Goal: Navigation & Orientation: Find specific page/section

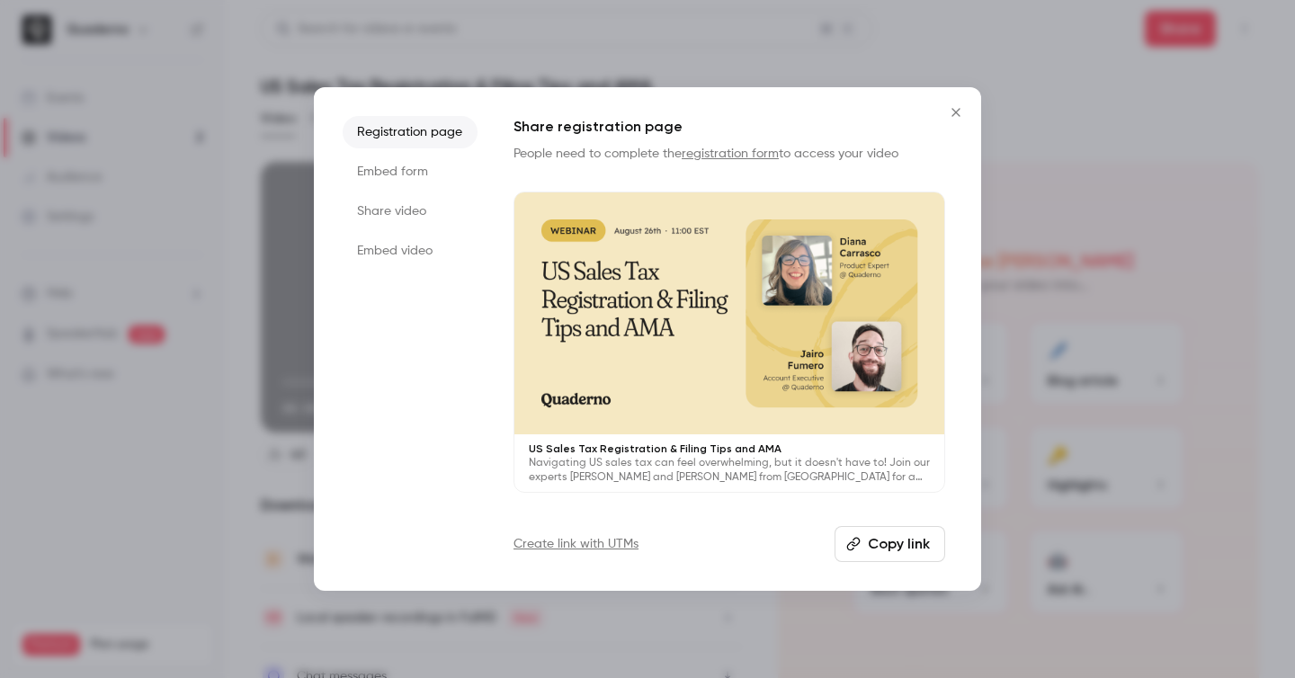
click at [959, 104] on button "Close" at bounding box center [956, 112] width 36 height 36
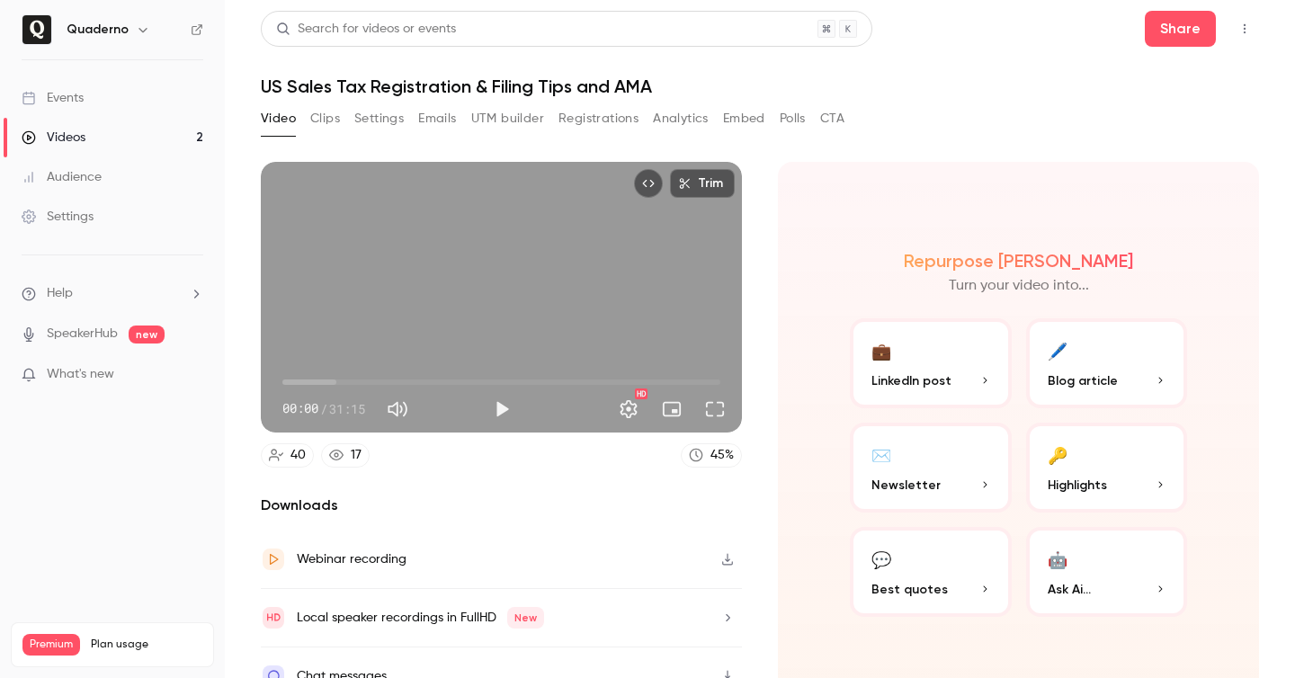
click at [157, 139] on link "Videos 2" at bounding box center [112, 138] width 225 height 40
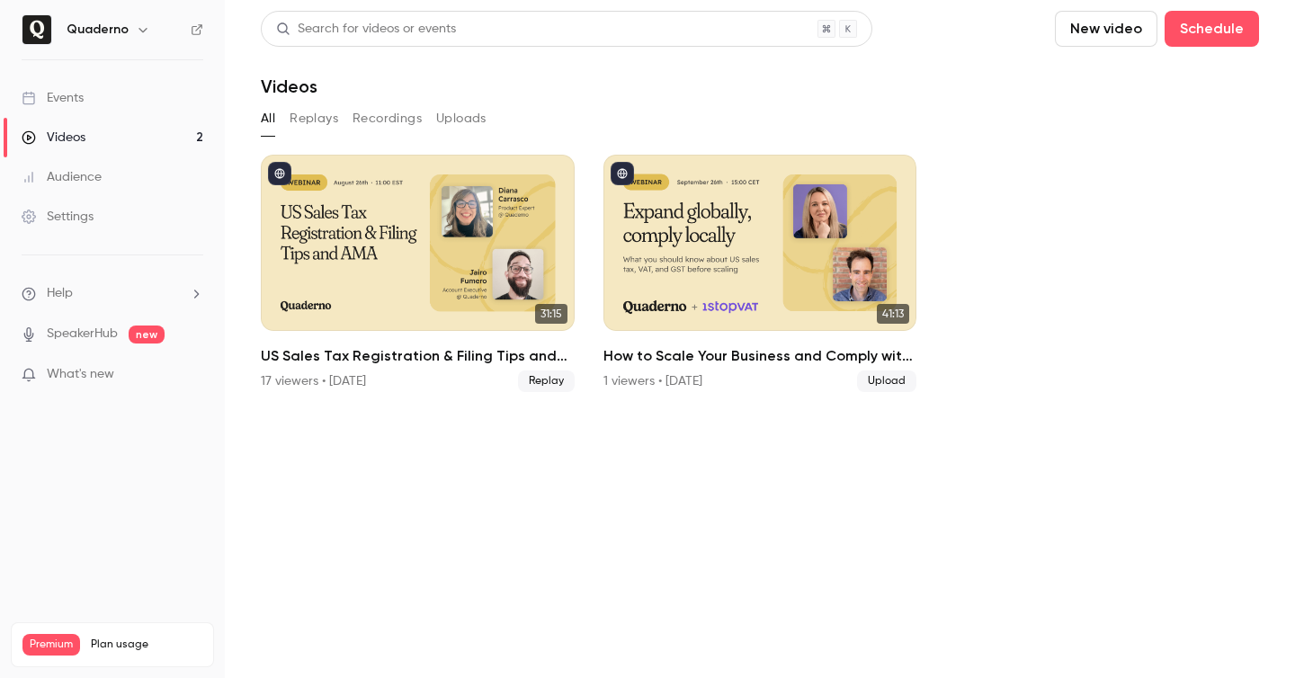
click at [142, 30] on icon "button" at bounding box center [143, 30] width 8 height 4
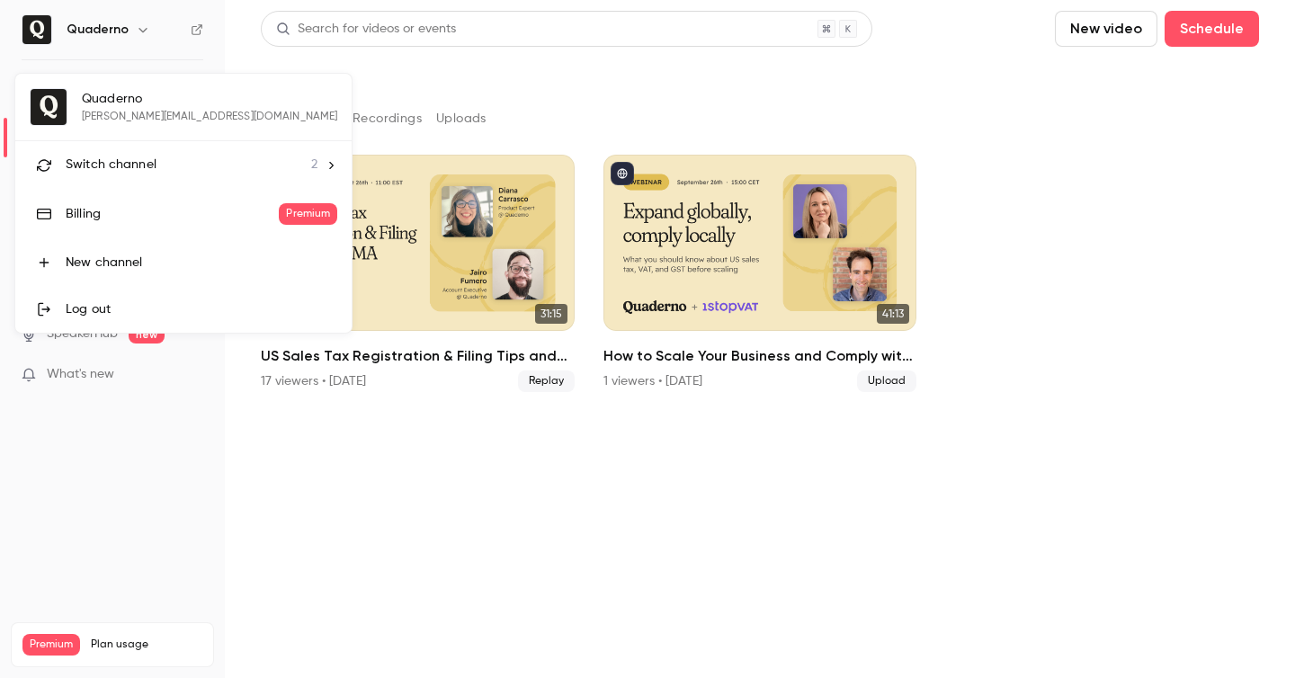
click at [133, 167] on span "Switch channel" at bounding box center [111, 165] width 91 height 19
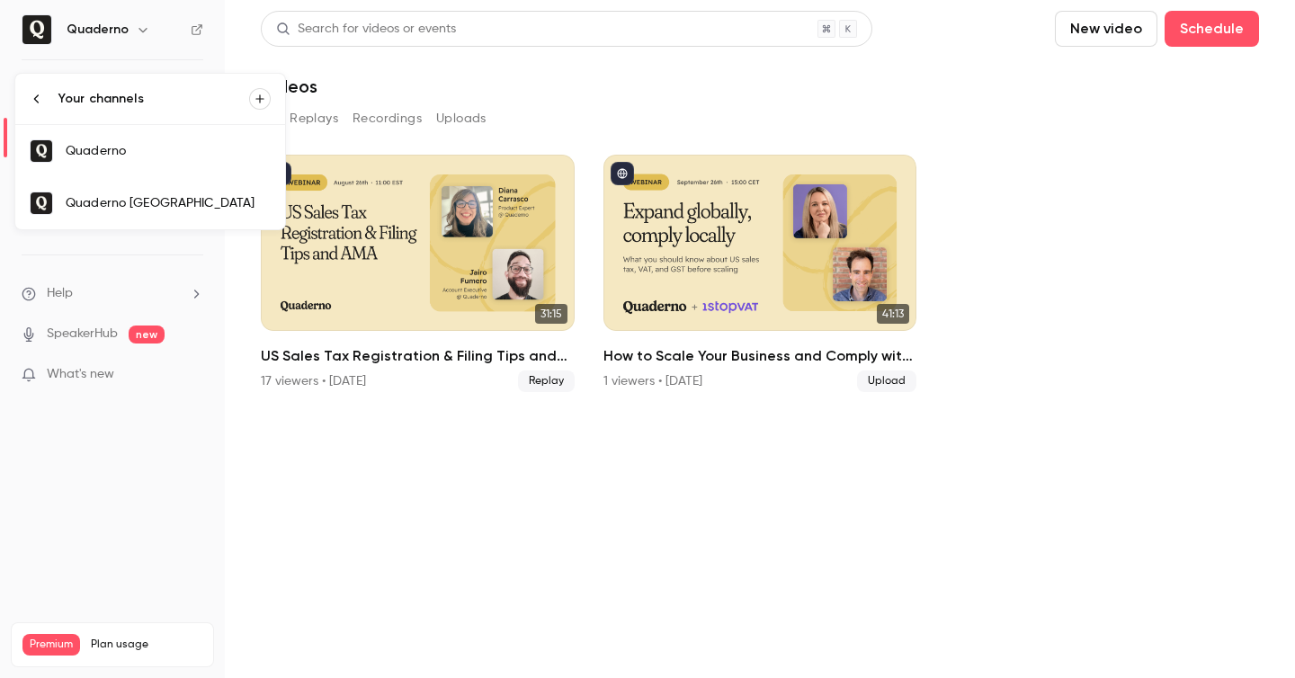
click at [146, 193] on link "Quaderno [GEOGRAPHIC_DATA]" at bounding box center [150, 203] width 270 height 52
